Goal: Contribute content: Add original content to the website for others to see

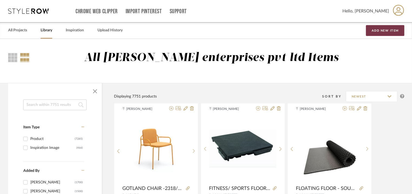
click at [384, 27] on button "Add New Item" at bounding box center [385, 30] width 38 height 11
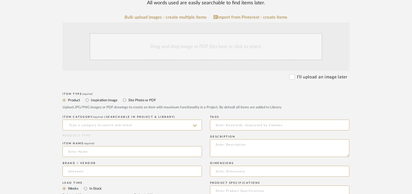
scroll to position [108, 0]
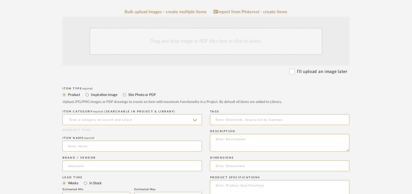
click at [95, 94] on label "Inspiration Image" at bounding box center [103, 95] width 27 height 6
click at [90, 94] on input "Inspiration Image" at bounding box center [87, 95] width 7 height 7
radio input "true"
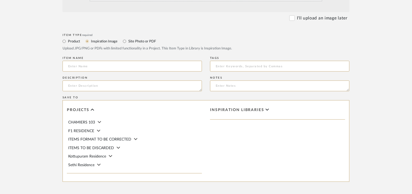
scroll to position [163, 0]
click at [267, 110] on icon at bounding box center [268, 109] width 4 height 2
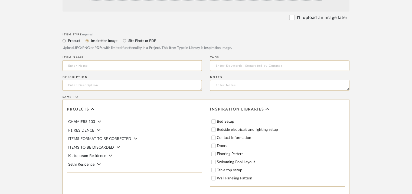
click at [232, 139] on label "Contact Information" at bounding box center [281, 138] width 128 height 4
click at [216, 139] on input "Contact Information" at bounding box center [213, 137] width 5 height 5
checkbox input "true"
click at [99, 65] on input at bounding box center [132, 65] width 139 height 11
type input "CENTOR"
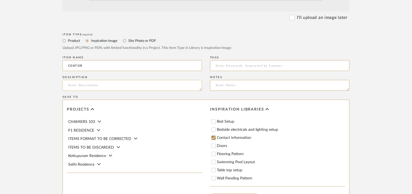
paste textarea "Type : Brand - Dealer for Centor Products/Services offered: 1) Patio doors and …"
type textarea "Type : Brand - Dealer for Centor Products/Services offered: 1) Patio doors and …"
click at [216, 85] on textarea at bounding box center [279, 85] width 139 height 11
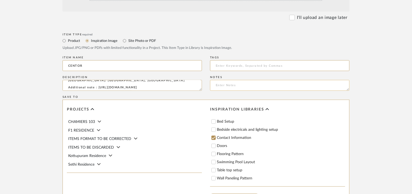
paste textarea "Type : Brand - Dealer for Centor Products/Services offered: 1) Patio doors and …"
type textarea "Type : Brand - Dealer for Centor Products/Services offered: 1) Patio doors and …"
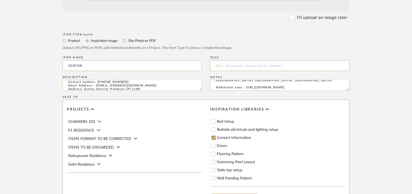
scroll to position [53, 0]
drag, startPoint x: 90, startPoint y: 84, endPoint x: 67, endPoint y: 84, distance: 22.8
click at [67, 84] on textarea "Type : Brand - Dealer for Centor Products/Services offered: 1) Patio doors and …" at bounding box center [132, 85] width 139 height 11
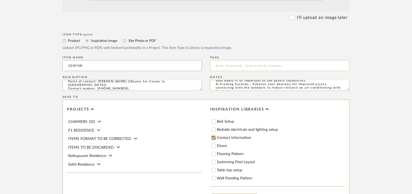
scroll to position [0, 0]
drag, startPoint x: 293, startPoint y: 88, endPoint x: 148, endPoint y: 71, distance: 146.1
click at [150, 71] on div "Item Type required Product Inspiration Image Site Photo or PDF Upload JPG/PNG o…" at bounding box center [206, 132] width 287 height 200
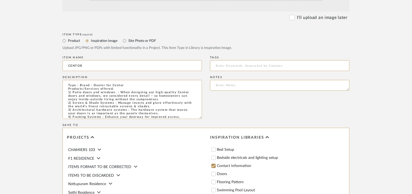
drag, startPoint x: 201, startPoint y: 89, endPoint x: 212, endPoint y: 118, distance: 30.4
click at [212, 118] on div "Item Type required Product Inspiration Image Site Photo or PDF Upload JPG/PNG o…" at bounding box center [206, 146] width 287 height 228
click at [219, 66] on input at bounding box center [279, 65] width 139 height 11
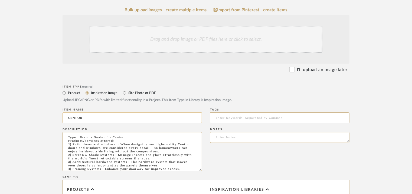
scroll to position [81, 0]
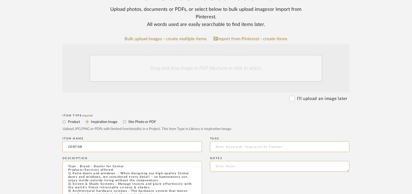
click at [168, 69] on div "Drag and drop image or PDF files here or click to select." at bounding box center [206, 68] width 233 height 27
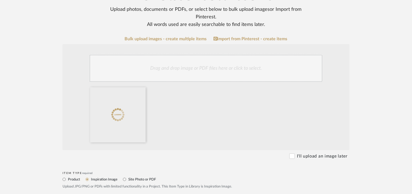
click at [206, 79] on div "Drag and drop image or PDF files here or click to select." at bounding box center [206, 68] width 233 height 27
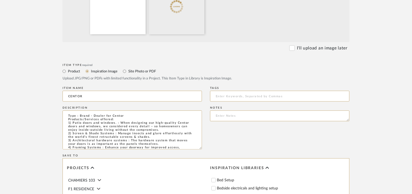
scroll to position [217, 0]
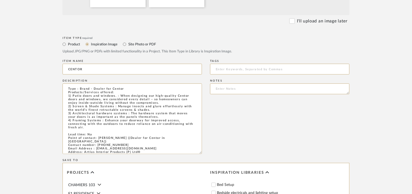
drag, startPoint x: 199, startPoint y: 121, endPoint x: 219, endPoint y: 153, distance: 37.7
click at [219, 153] on div "Item Type required Product Inspiration Image Site Photo or PDF Upload JPG/PNG o…" at bounding box center [206, 165] width 287 height 260
click at [112, 140] on textarea "Type : Brand - Dealer for Centor Products/Services offered: 1) Patio doors and …" at bounding box center [132, 119] width 139 height 71
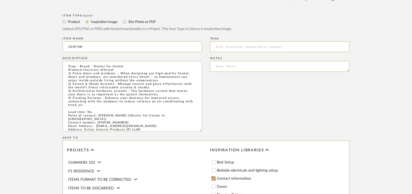
scroll to position [244, 0]
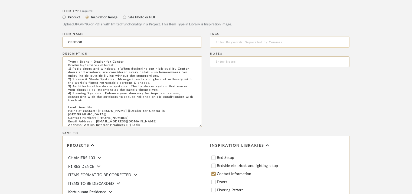
type textarea "Type : Brand - Dealer for Centor Products/Services offered: 1) Patio doors and …"
click at [230, 44] on input at bounding box center [279, 42] width 139 height 11
type input "insect mesh, silvernails,"
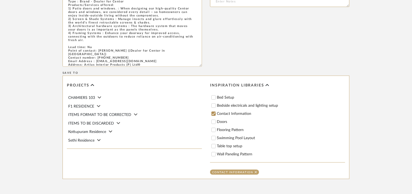
scroll to position [356, 0]
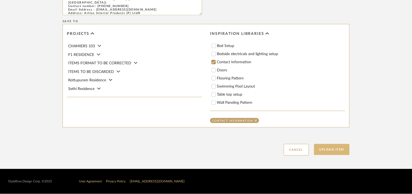
click at [330, 148] on button "Upload Item" at bounding box center [332, 149] width 36 height 11
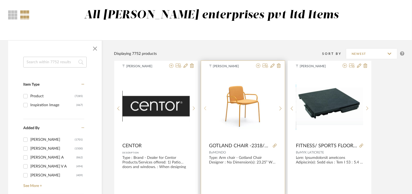
scroll to position [54, 0]
